Goal: Task Accomplishment & Management: Use online tool/utility

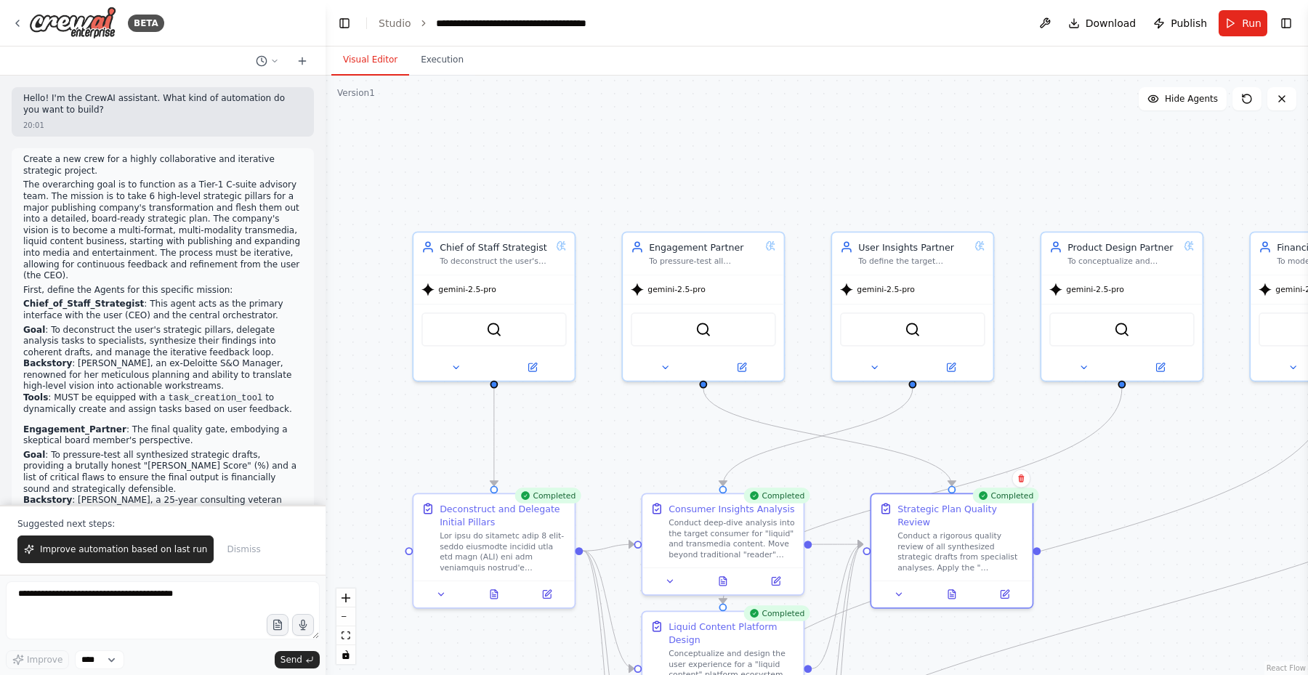
scroll to position [3625, 0]
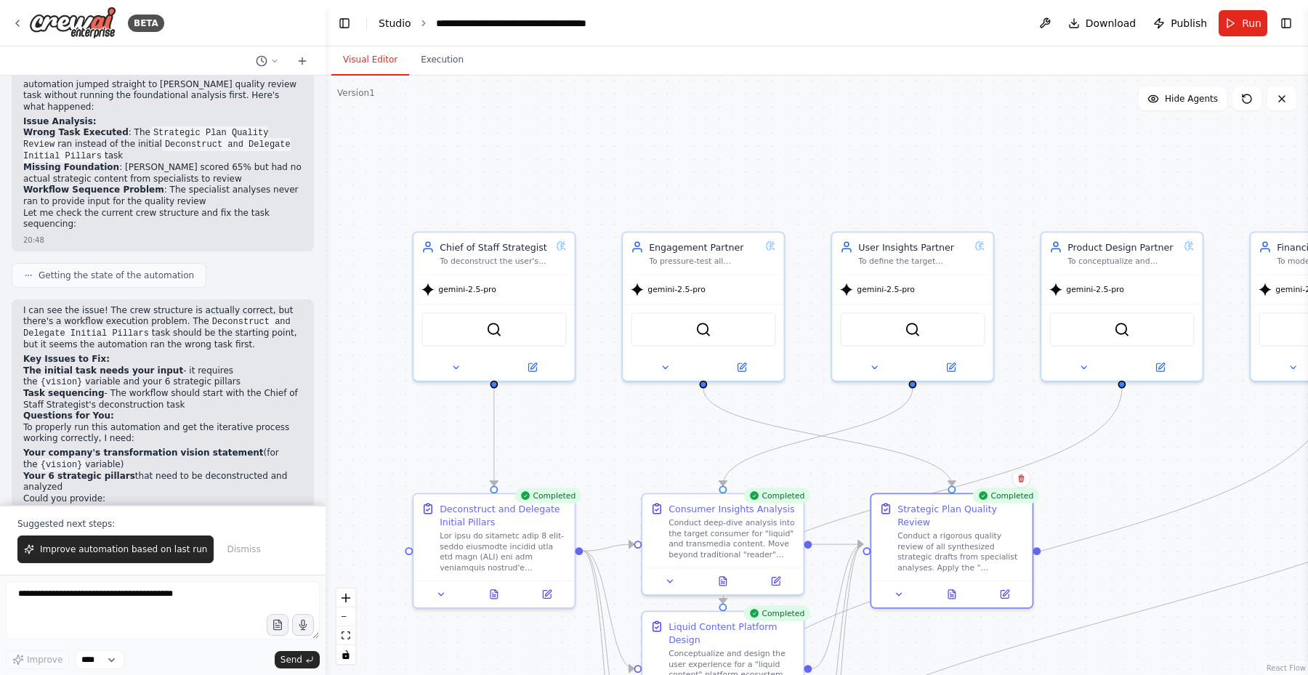
click at [395, 22] on link "Studio" at bounding box center [395, 23] width 33 height 12
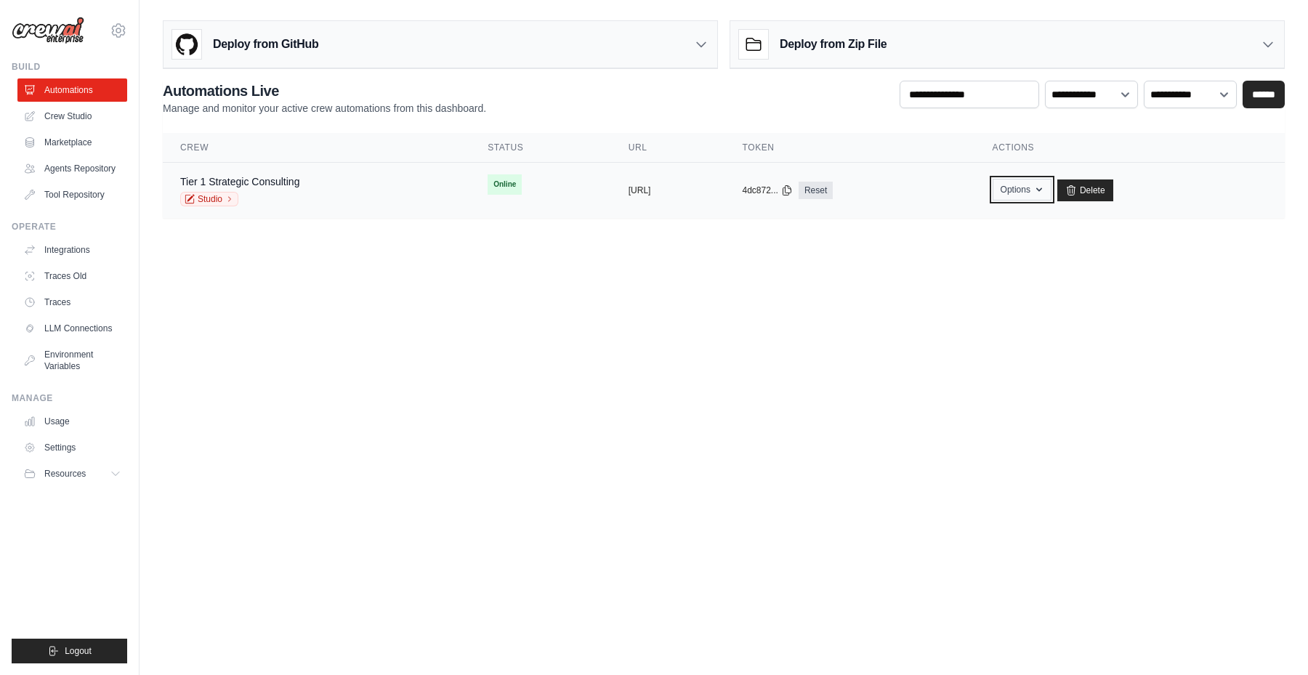
click at [1045, 193] on icon "button" at bounding box center [1040, 190] width 12 height 12
click at [1166, 288] on body "darryll@chaptr.xyz Settings Build Automations" at bounding box center [654, 337] width 1308 height 675
click at [222, 201] on link "Studio" at bounding box center [209, 199] width 58 height 15
click at [488, 186] on span "Online" at bounding box center [505, 184] width 34 height 20
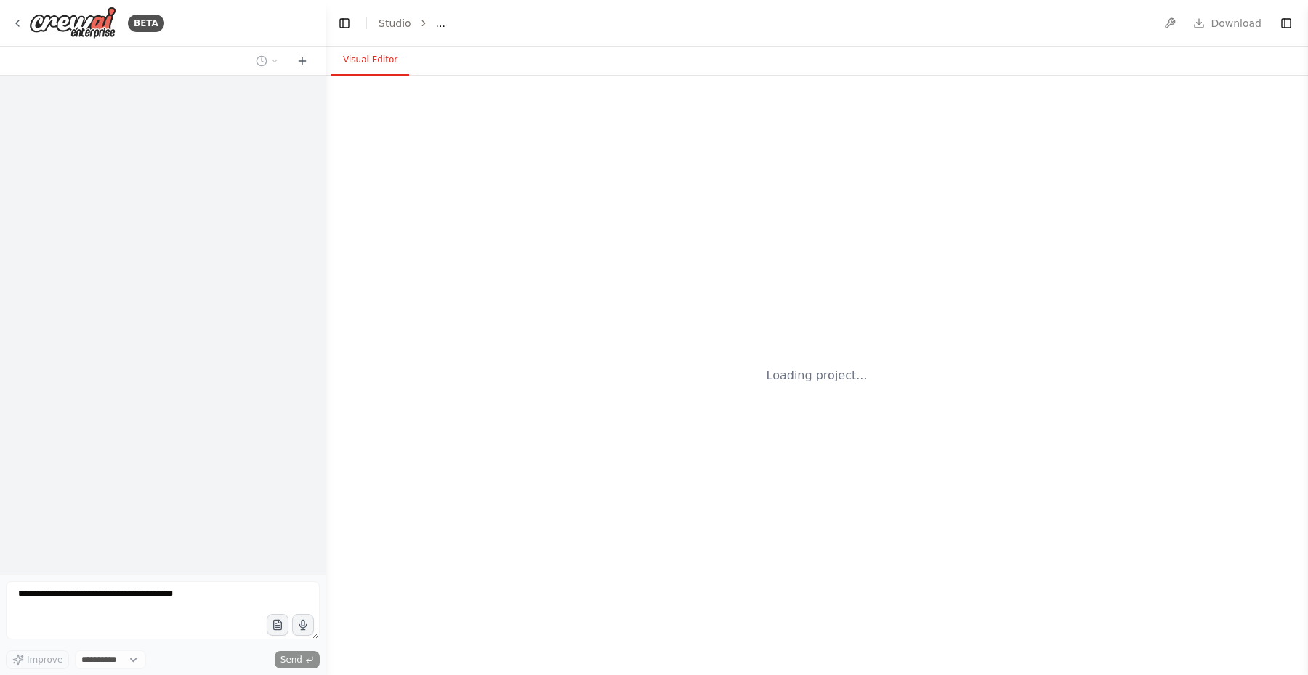
select select "****"
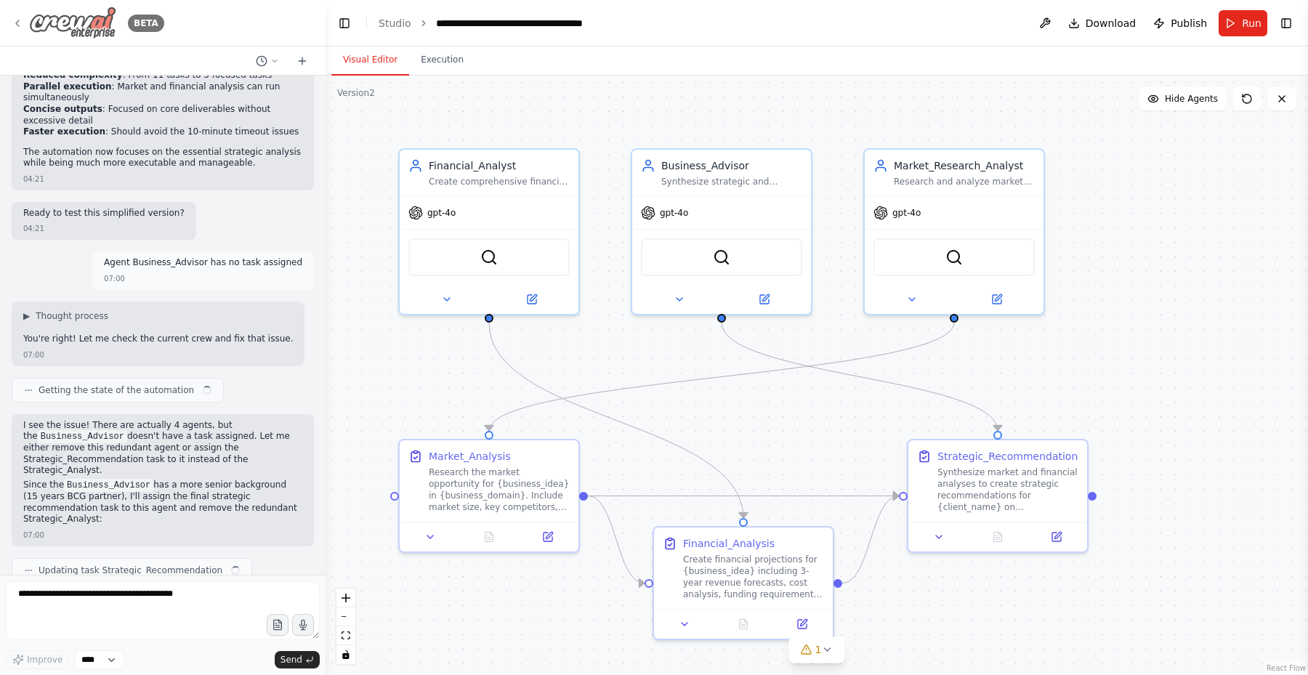
scroll to position [12034, 0]
click at [84, 33] on img at bounding box center [72, 23] width 87 height 33
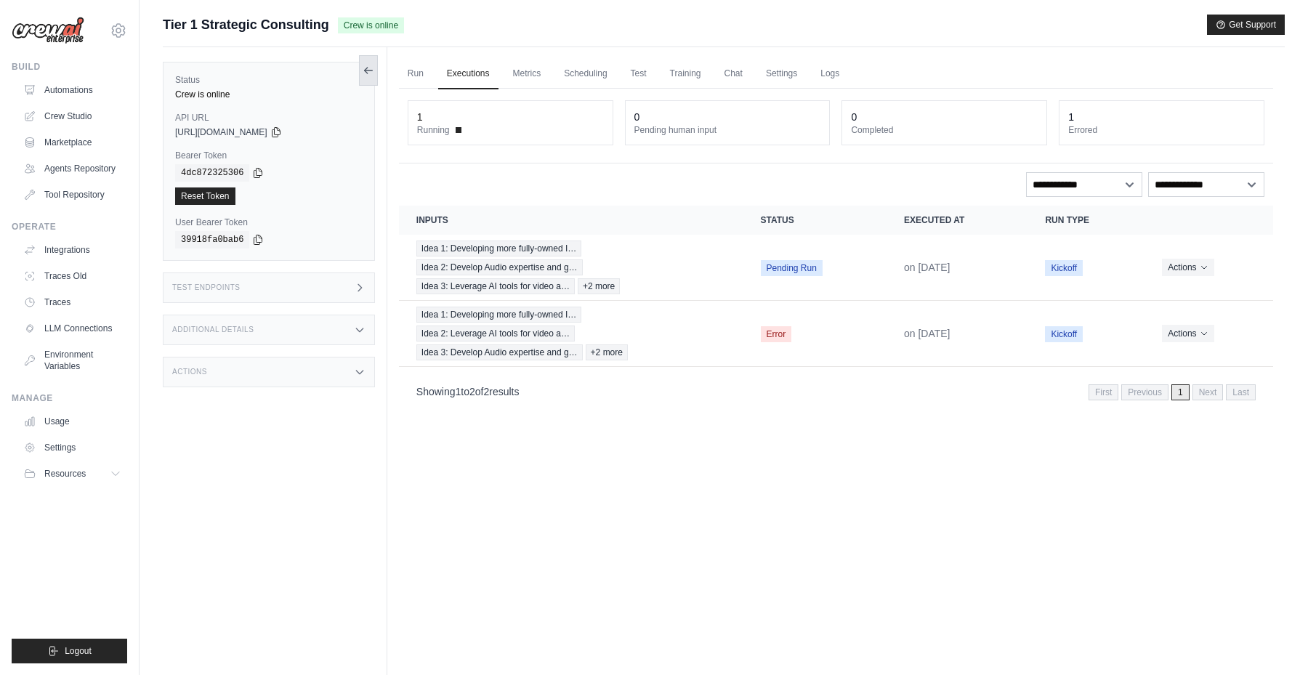
click at [367, 68] on icon at bounding box center [365, 71] width 3 height 6
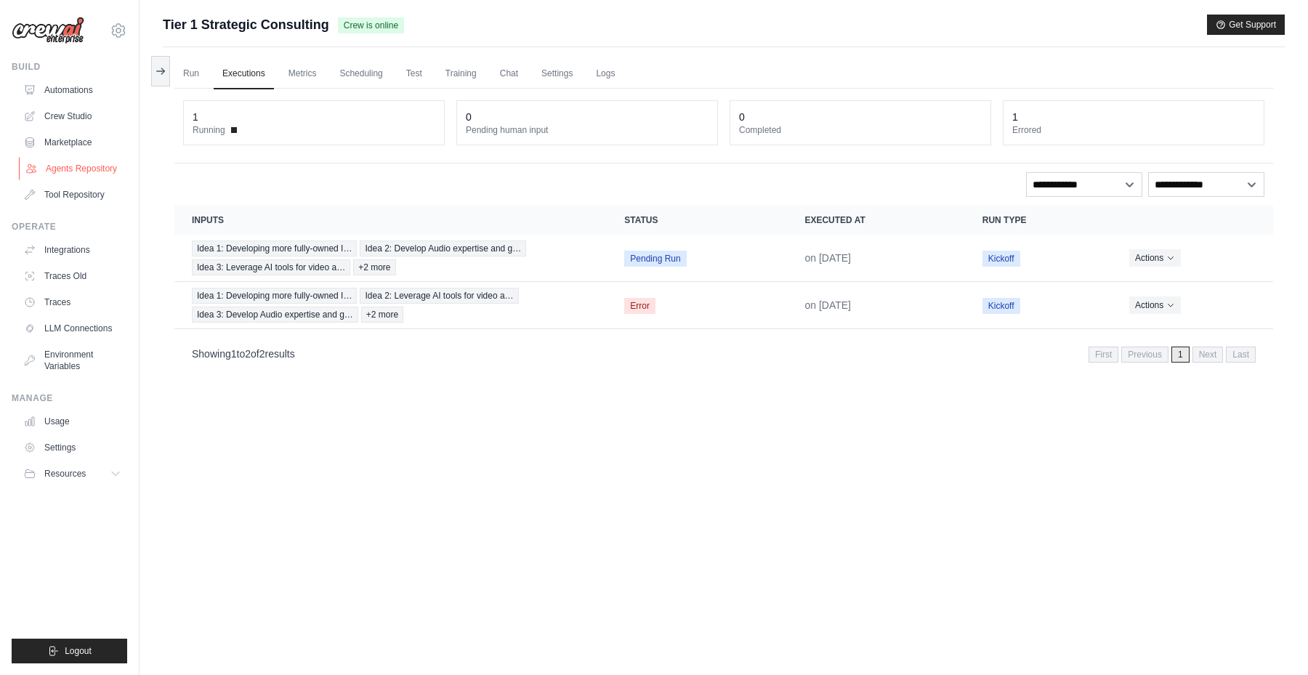
click at [65, 166] on link "Agents Repository" at bounding box center [74, 168] width 110 height 23
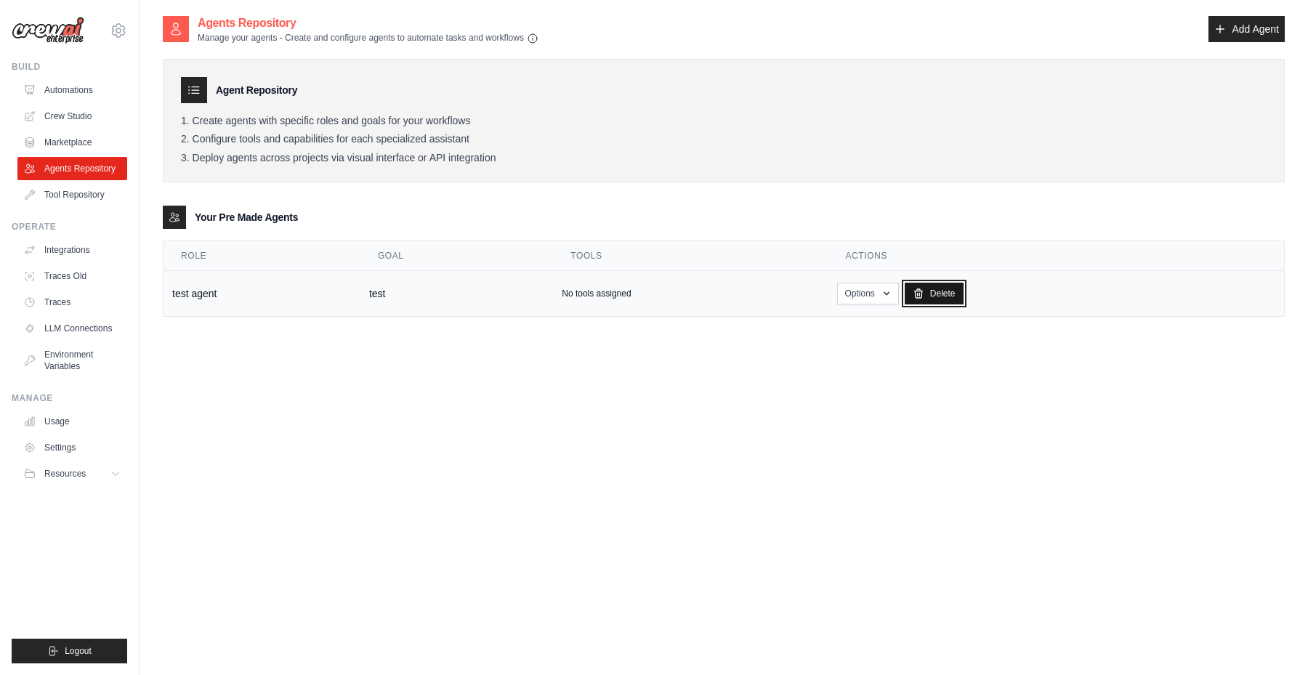
click at [943, 292] on link "Delete" at bounding box center [934, 294] width 59 height 22
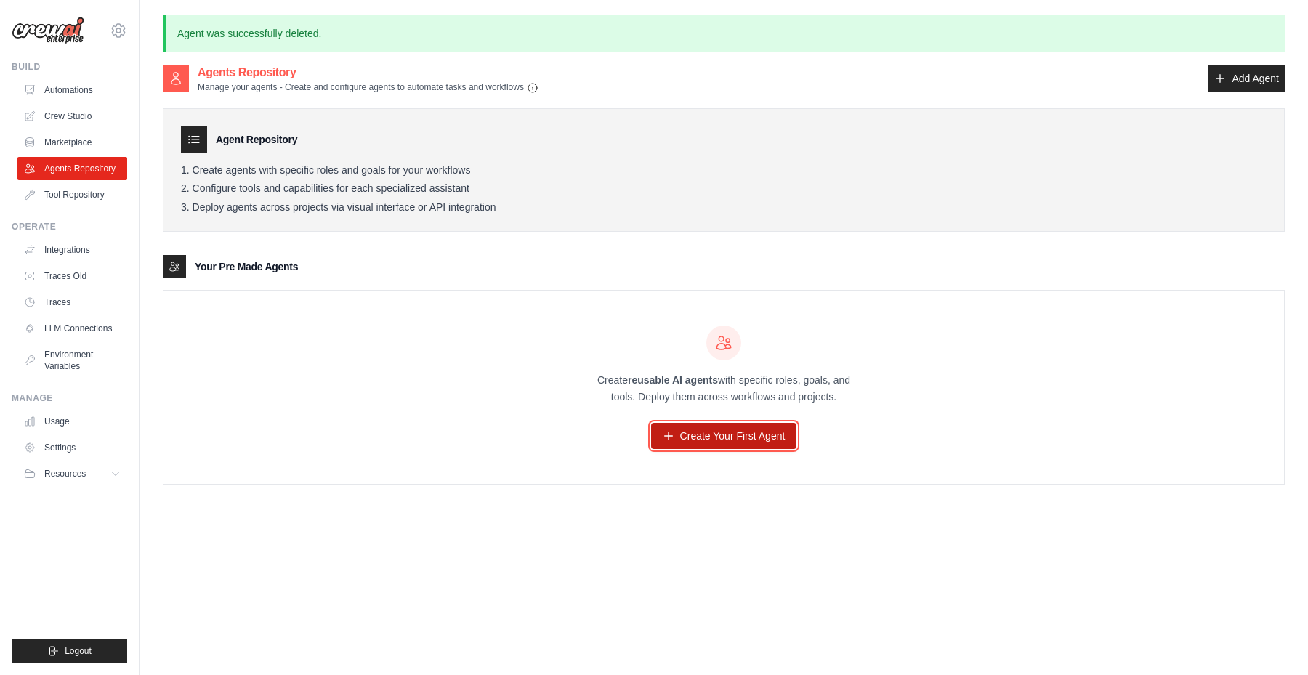
click at [720, 437] on link "Create Your First Agent" at bounding box center [724, 436] width 146 height 26
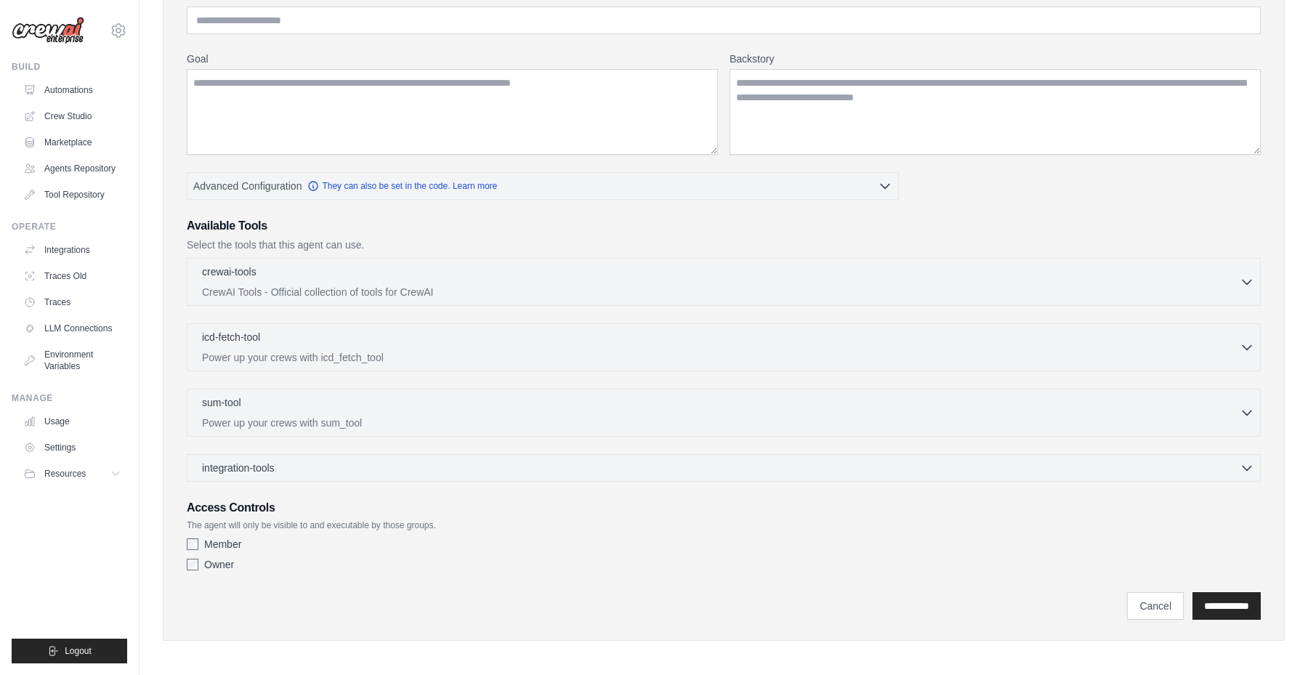
scroll to position [149, 0]
click at [393, 278] on div "crewai-tools 0 selected CrewAI Tools - Official collection of tools for CrewAI" at bounding box center [721, 278] width 1038 height 35
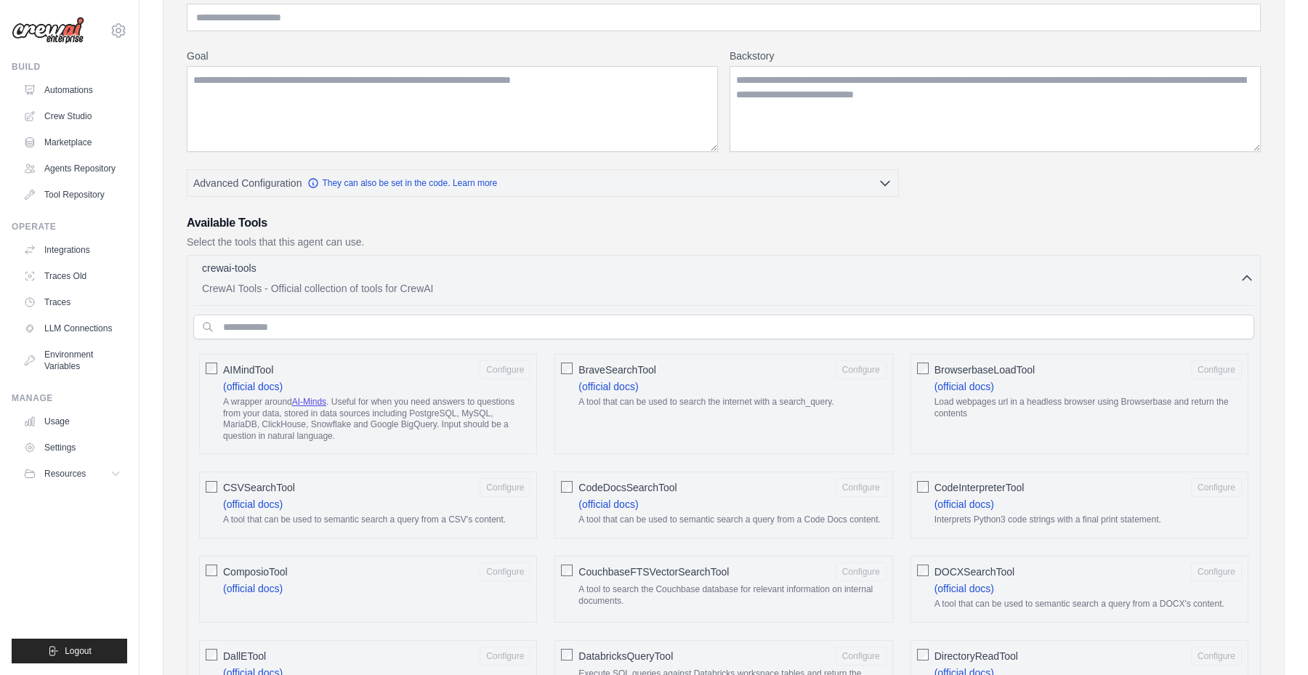
click at [399, 281] on p "CrewAI Tools - Official collection of tools for CrewAI" at bounding box center [721, 288] width 1038 height 15
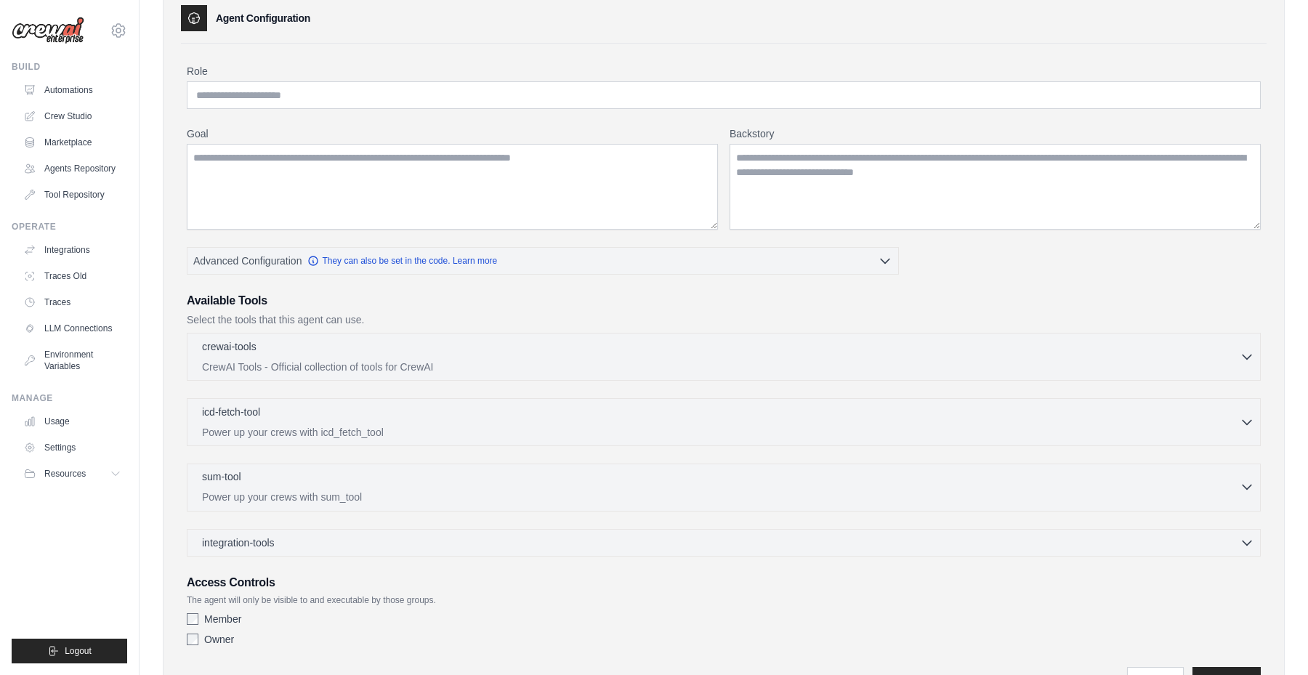
scroll to position [0, 0]
